Goal: Check status: Check status

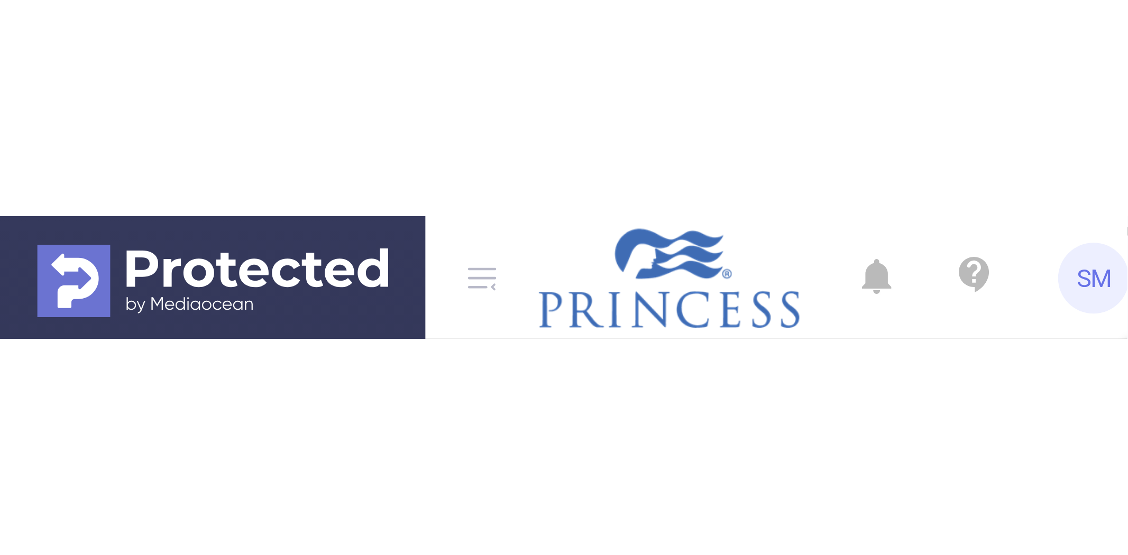
scroll to position [44, 0]
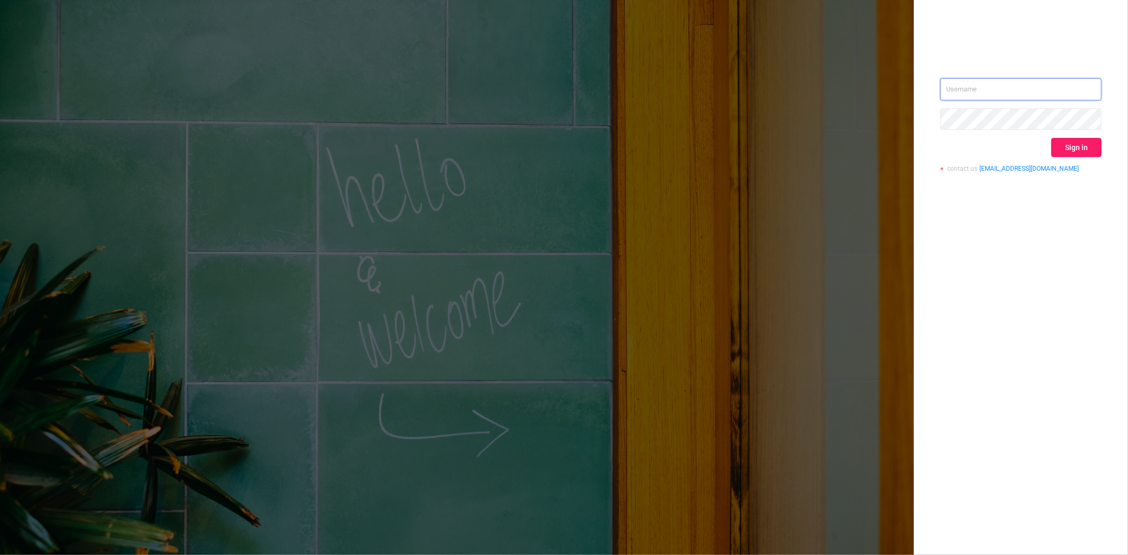
type input "[PERSON_NAME][EMAIL_ADDRESS][DOMAIN_NAME]"
click at [1085, 143] on button "Sign in" at bounding box center [1076, 147] width 50 height 19
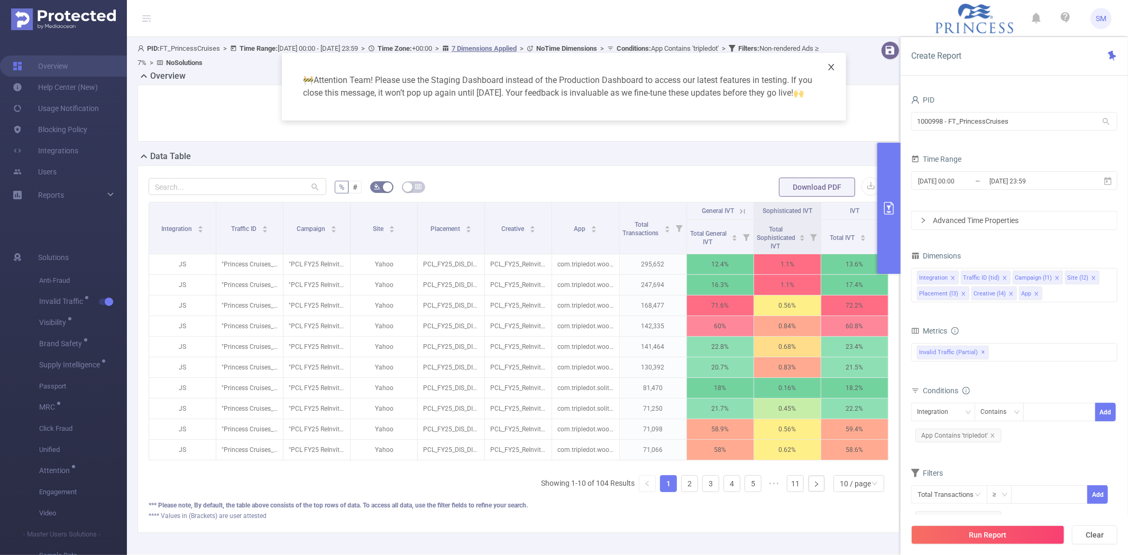
click at [830, 67] on icon "icon: close" at bounding box center [831, 67] width 8 height 8
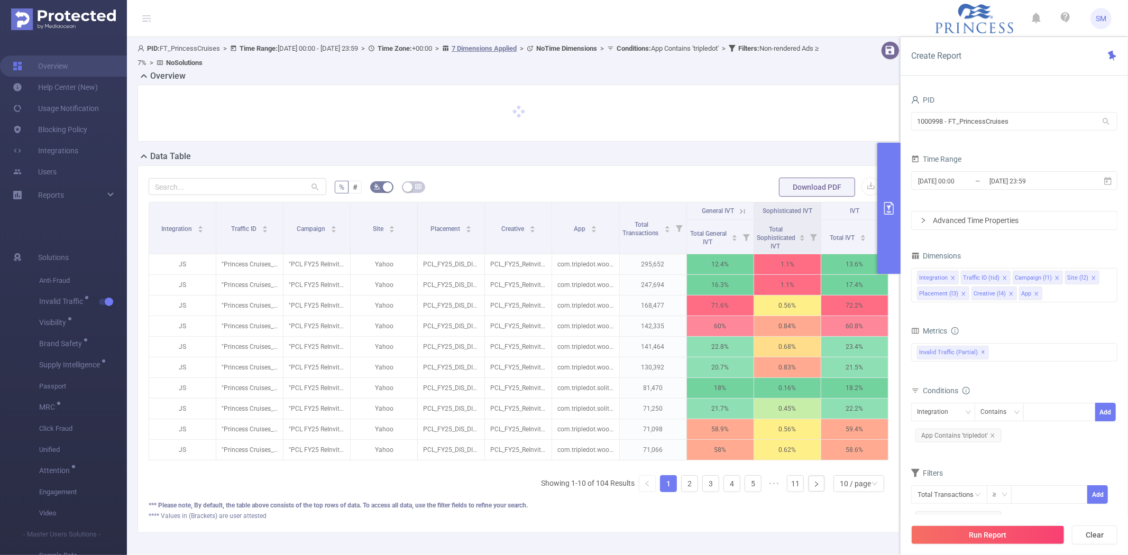
click at [830, 67] on div "PID: FT_PrincessCruises > Time Range: [DATE] 00:00 - [DATE] 23:59 > Time Zone: …" at bounding box center [486, 55] width 706 height 29
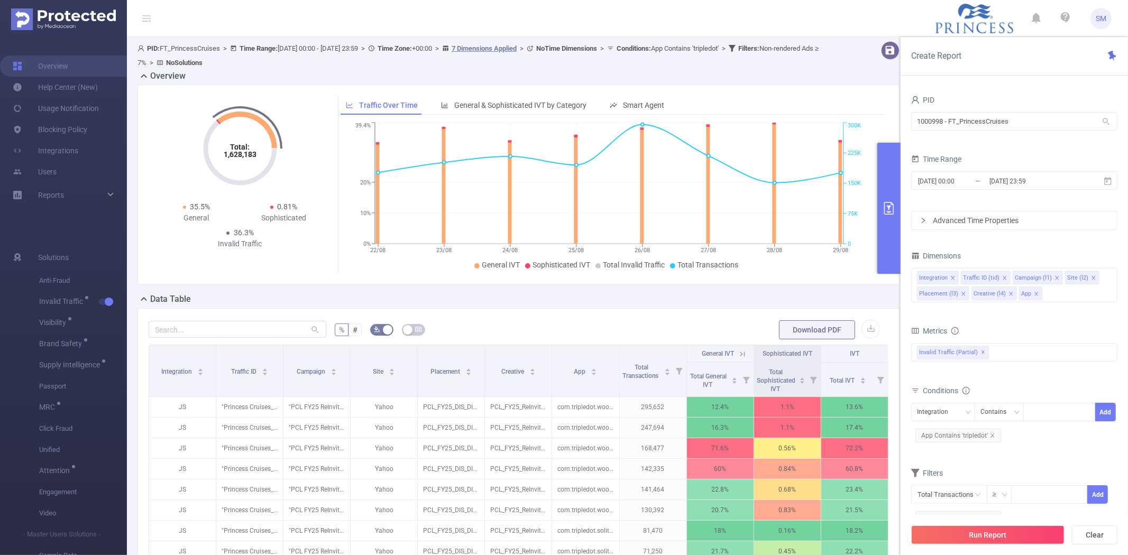
click at [525, 297] on div "Data Table" at bounding box center [522, 300] width 770 height 15
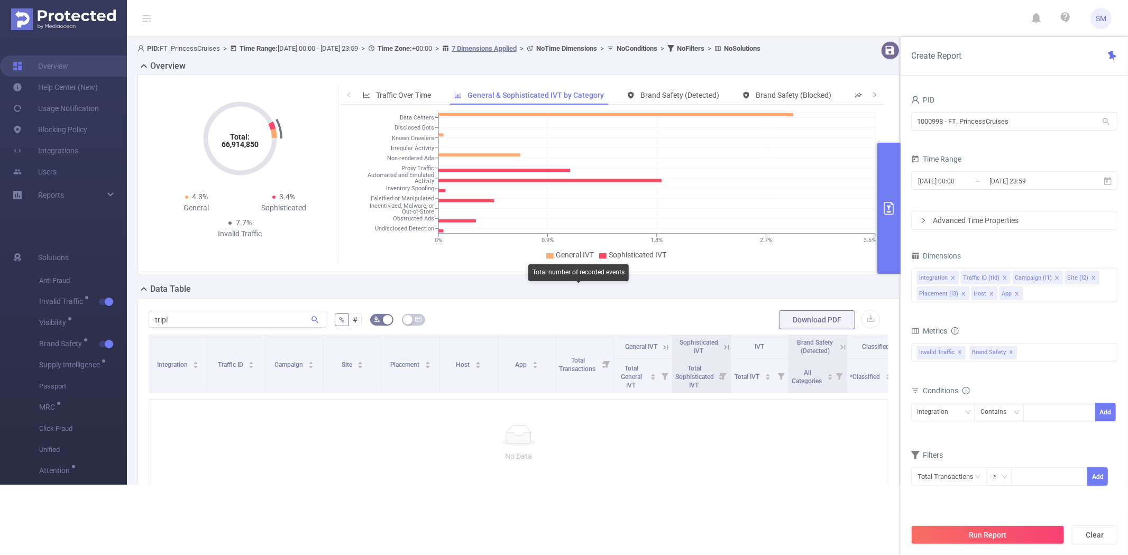
scroll to position [80, 0]
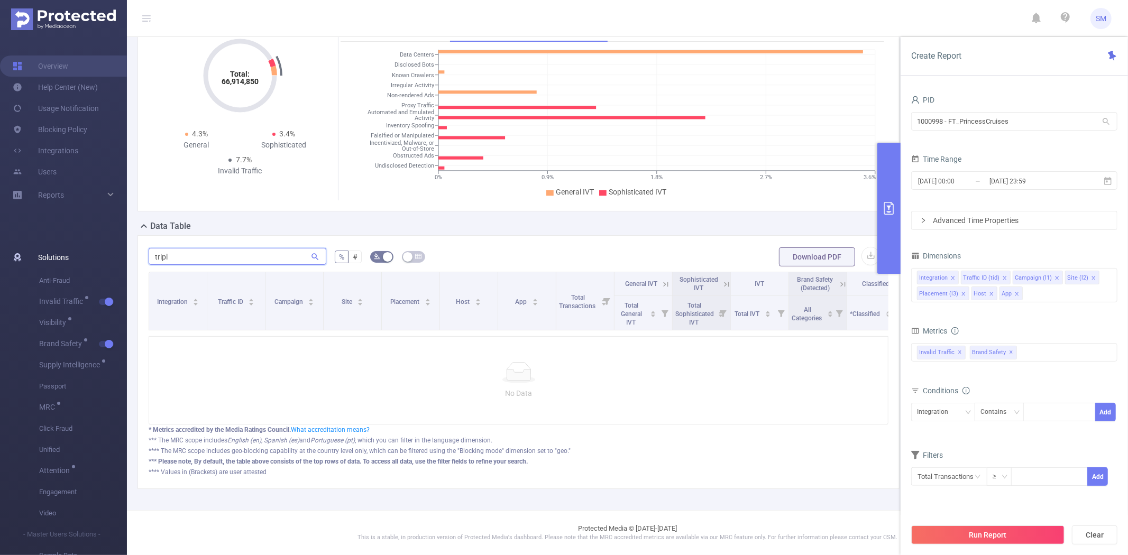
drag, startPoint x: 212, startPoint y: 243, endPoint x: 122, endPoint y: 247, distance: 90.0
click at [122, 247] on section "Overview Help Center (New) Usage Notification Blocking Policy Integrations User…" at bounding box center [564, 277] width 1128 height 555
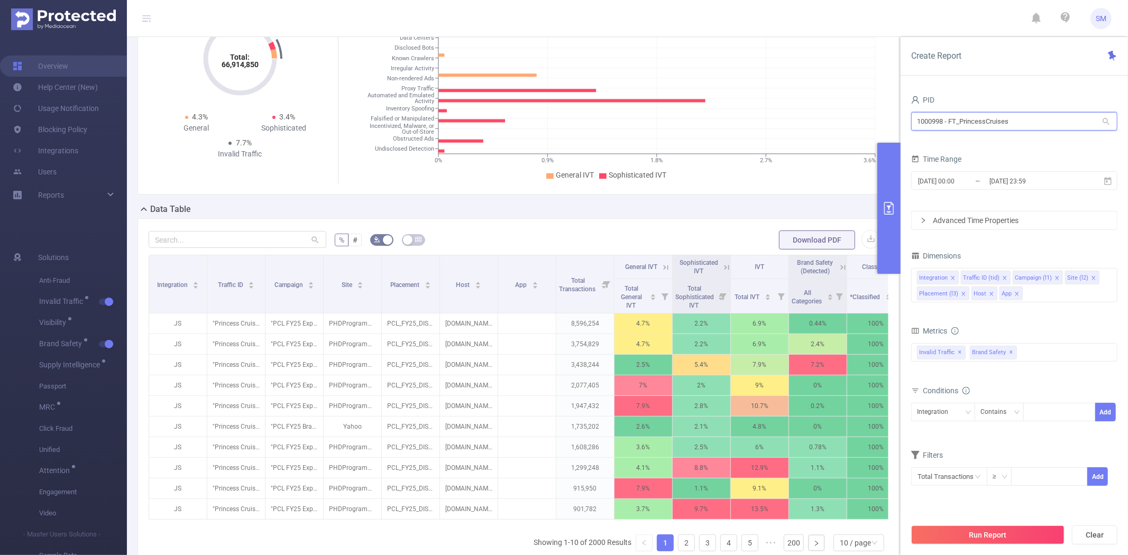
drag, startPoint x: 1055, startPoint y: 115, endPoint x: 897, endPoint y: 119, distance: 158.2
click at [897, 119] on section "PID: FT_PrincessCruises > Time Range: 2025-07-01 00:00 - 2025-07-31 23:59 > Tim…" at bounding box center [627, 301] width 1001 height 688
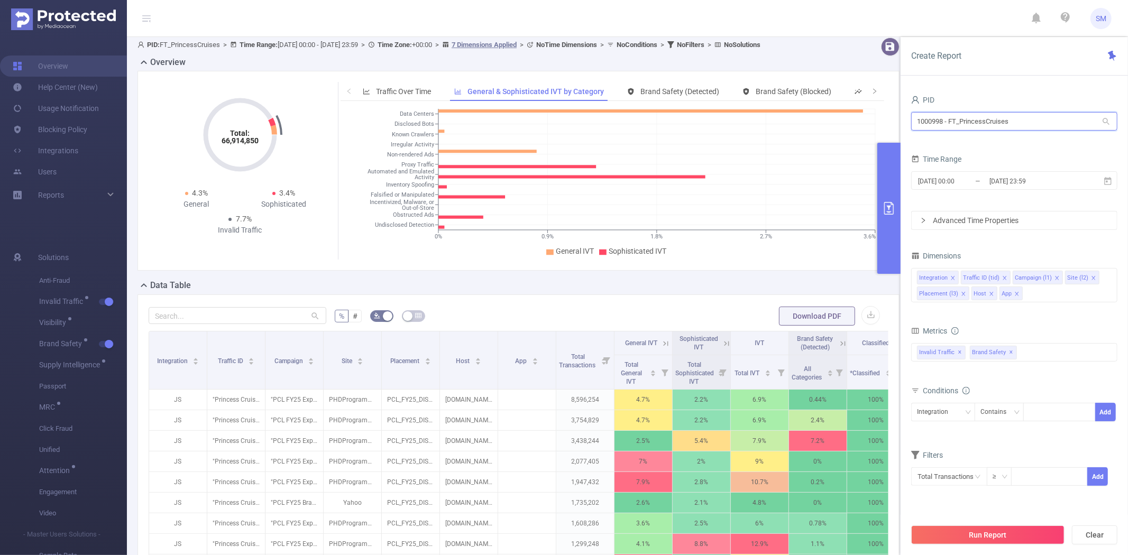
scroll to position [0, 0]
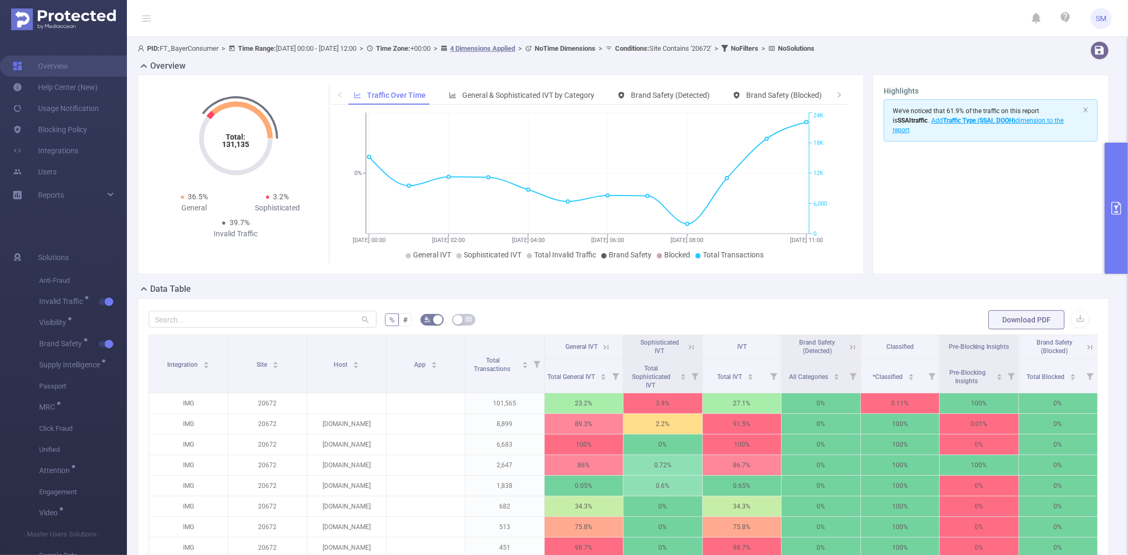
click at [1112, 154] on button "primary" at bounding box center [1116, 208] width 23 height 131
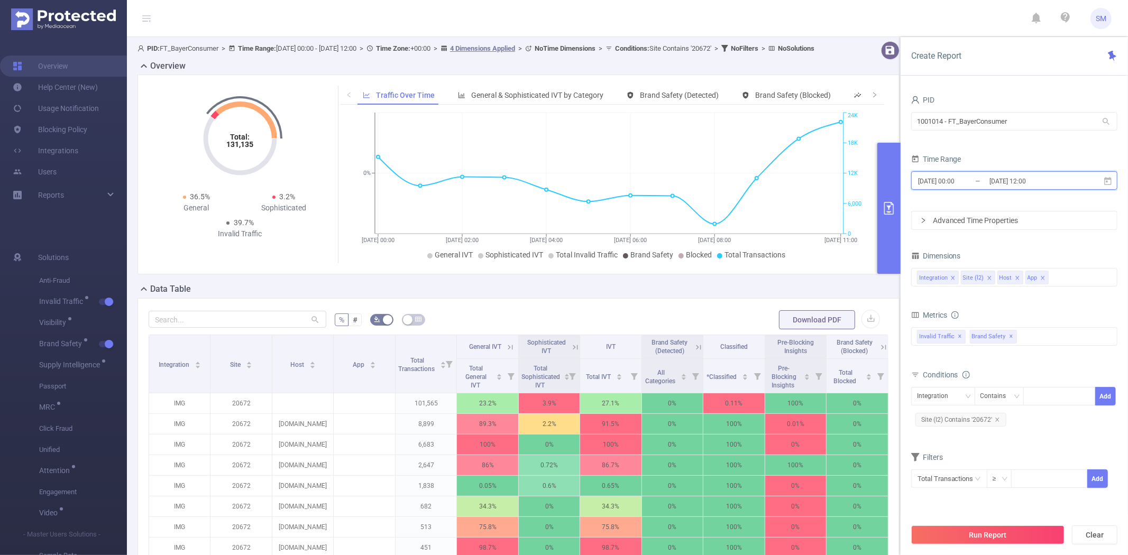
click at [1107, 180] on icon at bounding box center [1108, 182] width 10 height 10
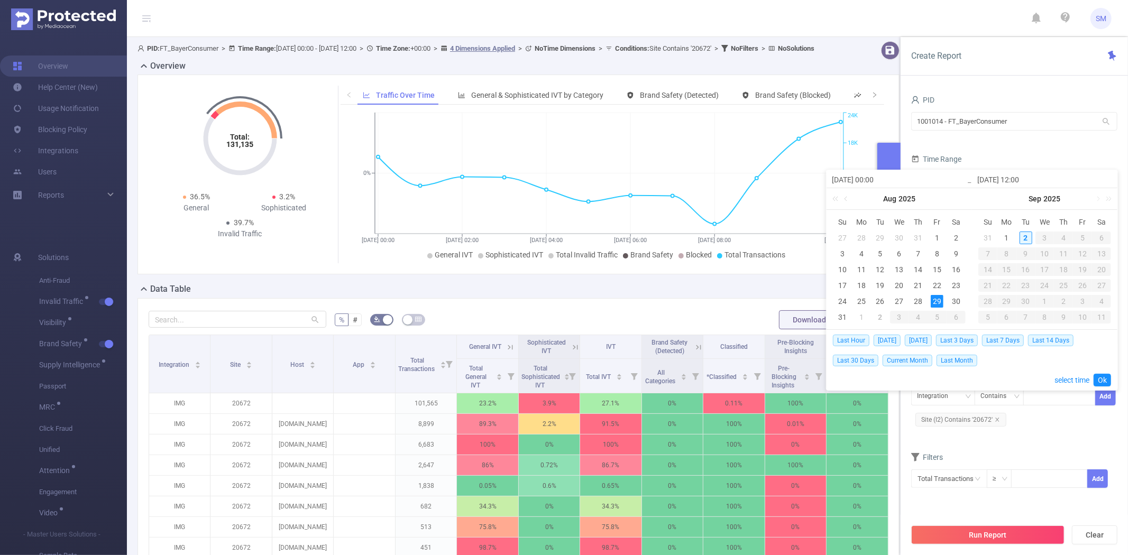
click at [1026, 234] on div "2" at bounding box center [1026, 238] width 13 height 13
click at [1008, 236] on div "1" at bounding box center [1006, 238] width 13 height 13
type input "2025-09-01 00:00"
type input "2025-09-02 12:00"
type input "2025-09-01 00:00"
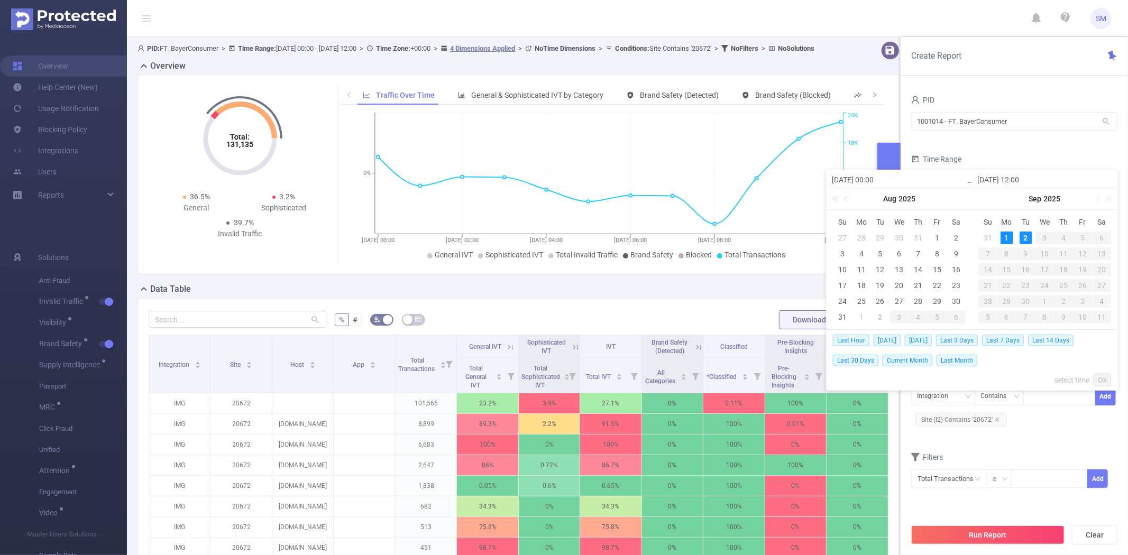
type input "2025-09-02 12:00"
click at [1102, 375] on link "Ok" at bounding box center [1102, 380] width 17 height 13
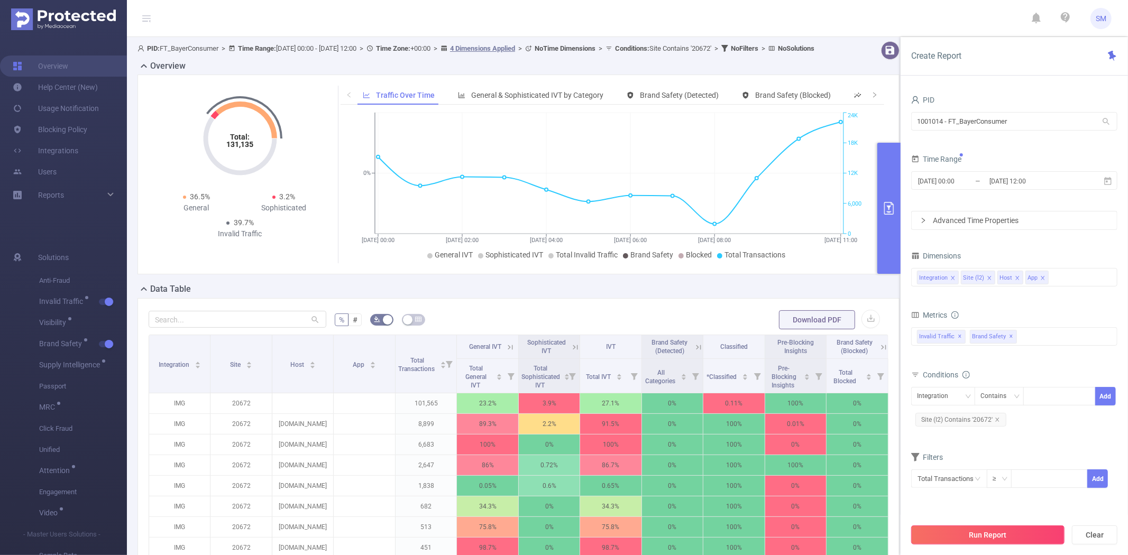
click at [995, 536] on button "Run Report" at bounding box center [987, 535] width 153 height 19
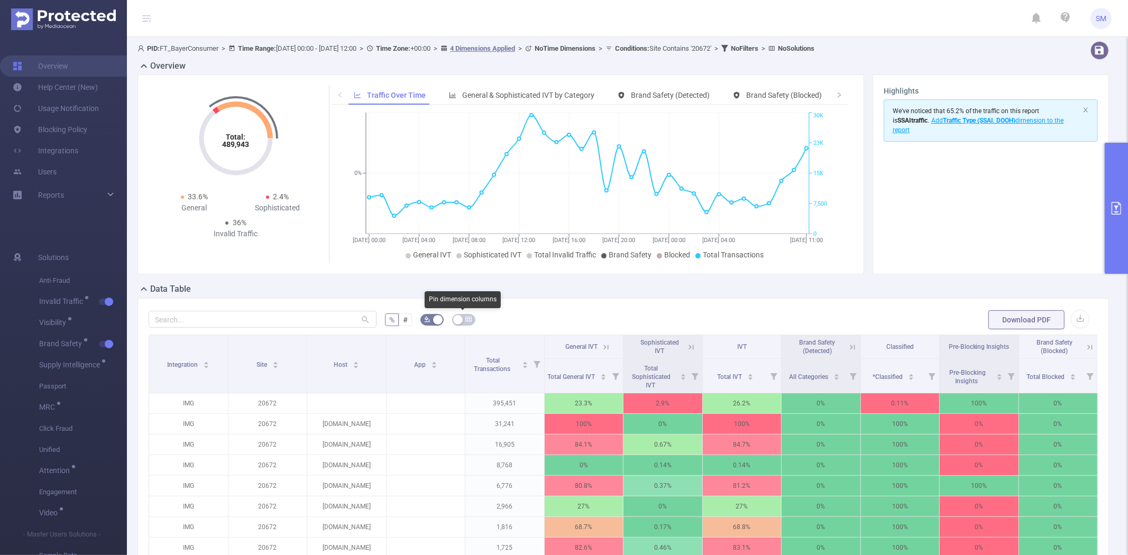
click at [430, 265] on div "Total: 489,943 Total: 489,943 33.6% General 2.4% Sophisticated 36% Invalid Traf…" at bounding box center [500, 175] width 727 height 200
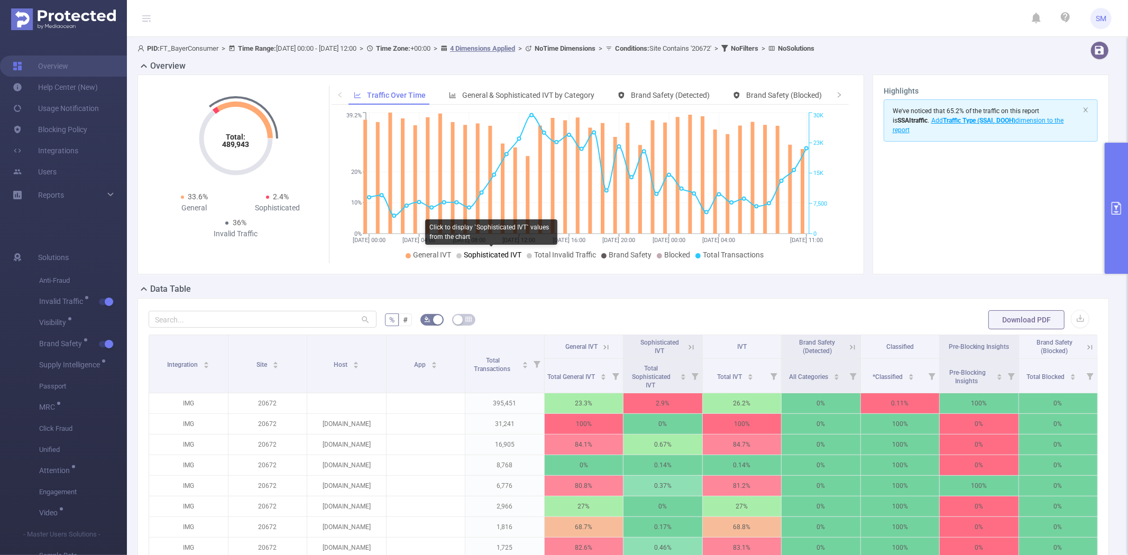
click at [479, 254] on span "Sophisticated IVT" at bounding box center [493, 255] width 58 height 8
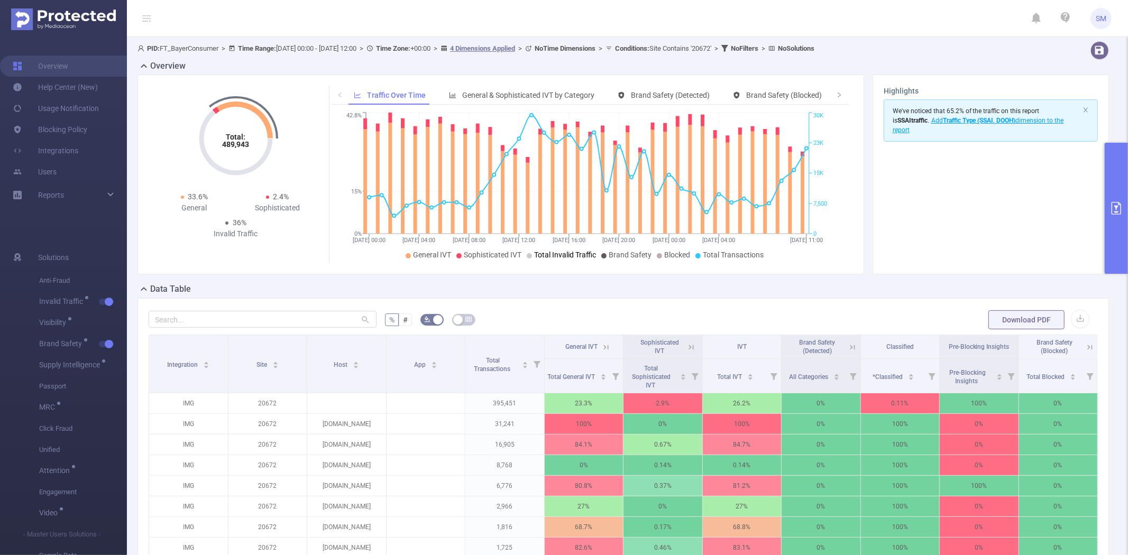
click at [567, 256] on span "Total Invalid Traffic" at bounding box center [565, 255] width 62 height 8
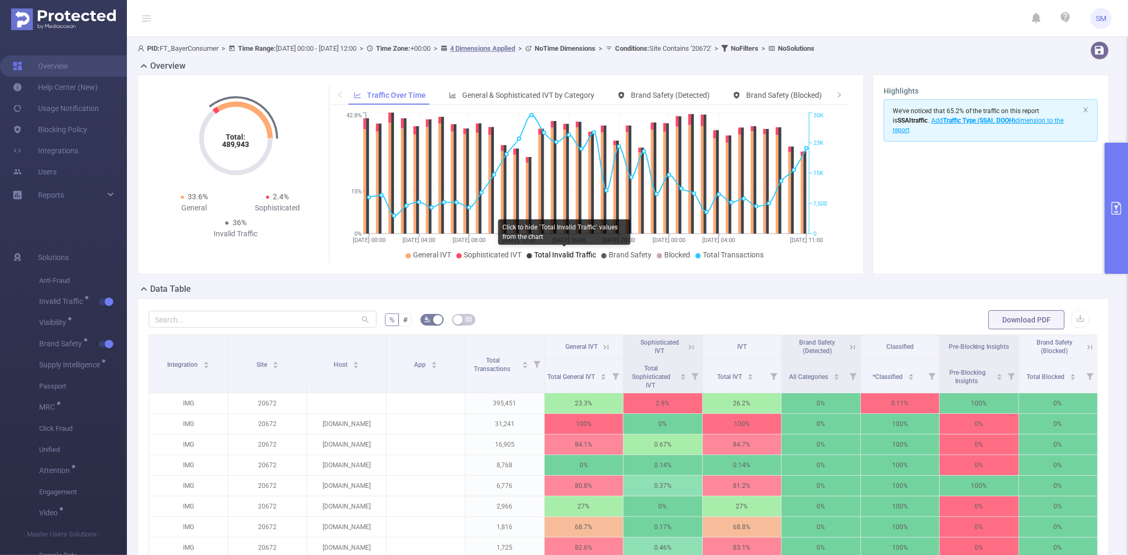
click at [567, 256] on span "Total Invalid Traffic" at bounding box center [565, 255] width 62 height 8
